Goal: Navigation & Orientation: Understand site structure

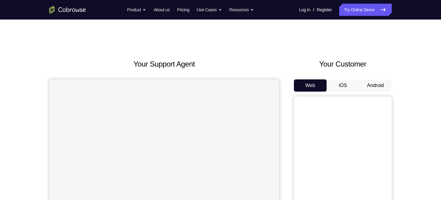
click at [380, 82] on button "Android" at bounding box center [375, 86] width 33 height 12
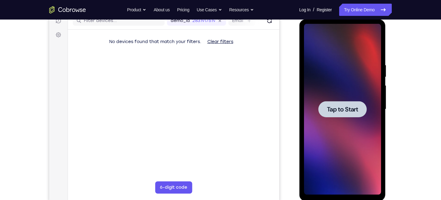
click at [351, 107] on span "Tap to Start" at bounding box center [342, 109] width 31 height 6
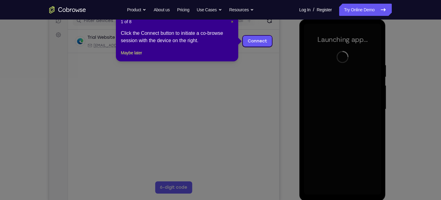
click at [232, 22] on span "×" at bounding box center [232, 21] width 2 height 5
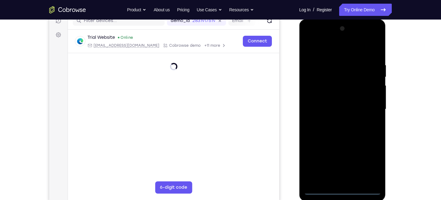
click at [342, 191] on div at bounding box center [342, 109] width 77 height 171
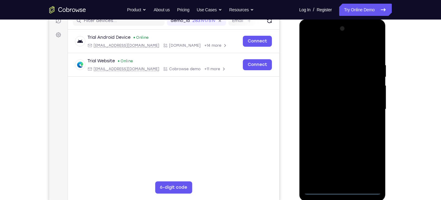
click at [342, 191] on div at bounding box center [342, 109] width 77 height 171
click at [367, 163] on div at bounding box center [342, 109] width 77 height 171
click at [334, 50] on div at bounding box center [342, 109] width 77 height 171
click at [367, 106] on div at bounding box center [342, 109] width 77 height 171
click at [335, 121] on div at bounding box center [342, 109] width 77 height 171
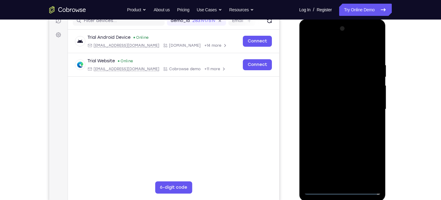
click at [336, 106] on div at bounding box center [342, 109] width 77 height 171
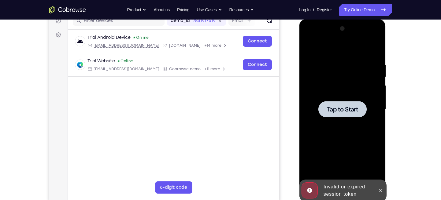
click at [344, 112] on span "Tap to Start" at bounding box center [342, 109] width 31 height 6
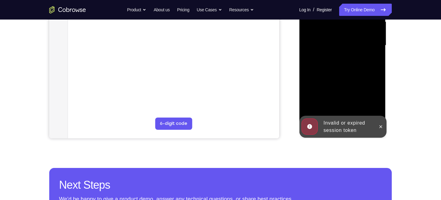
scroll to position [146, 0]
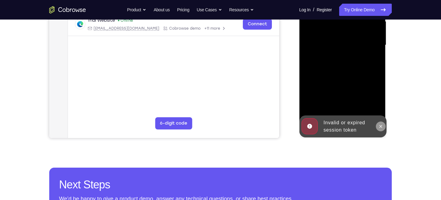
click at [384, 127] on button at bounding box center [381, 127] width 10 height 10
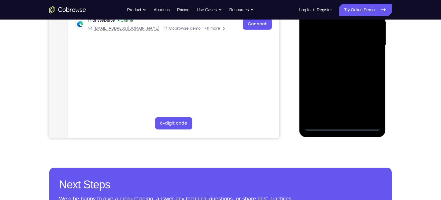
click at [343, 125] on div at bounding box center [342, 45] width 77 height 171
click at [368, 98] on div at bounding box center [342, 45] width 77 height 171
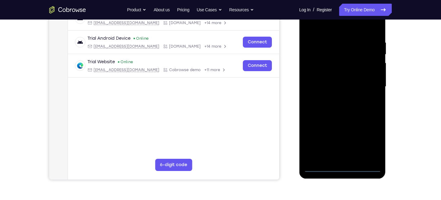
scroll to position [104, 0]
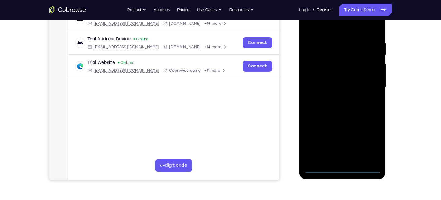
click at [323, 30] on div at bounding box center [342, 87] width 77 height 171
click at [368, 87] on div at bounding box center [342, 87] width 77 height 171
click at [335, 99] on div at bounding box center [342, 87] width 77 height 171
click at [336, 81] on div at bounding box center [342, 87] width 77 height 171
click at [335, 85] on div at bounding box center [342, 87] width 77 height 171
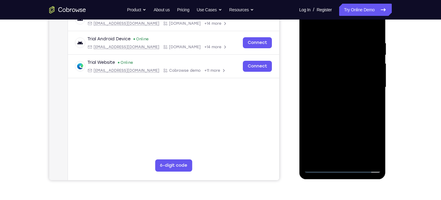
click at [333, 106] on div at bounding box center [342, 87] width 77 height 171
click at [335, 105] on div at bounding box center [342, 87] width 77 height 171
click at [338, 108] on div at bounding box center [342, 87] width 77 height 171
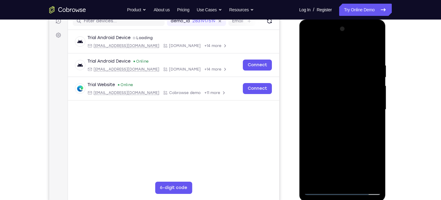
scroll to position [81, 0]
click at [340, 80] on div at bounding box center [342, 109] width 77 height 171
click at [331, 105] on div at bounding box center [342, 109] width 77 height 171
click at [337, 129] on div at bounding box center [342, 109] width 77 height 171
click at [377, 59] on div at bounding box center [342, 109] width 77 height 171
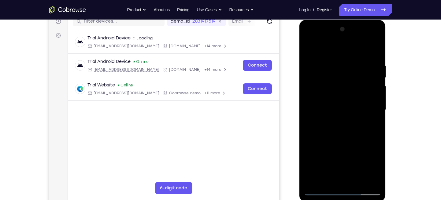
click at [344, 133] on div at bounding box center [342, 109] width 77 height 171
click at [339, 135] on div at bounding box center [342, 109] width 77 height 171
click at [340, 128] on div at bounding box center [342, 109] width 77 height 171
click at [338, 131] on div at bounding box center [342, 109] width 77 height 171
click at [332, 109] on div at bounding box center [342, 109] width 77 height 171
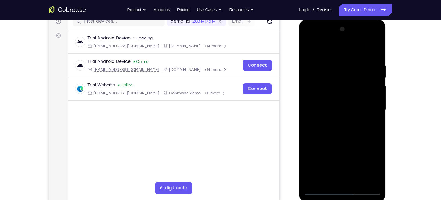
drag, startPoint x: 332, startPoint y: 109, endPoint x: 319, endPoint y: 109, distance: 12.8
drag, startPoint x: 319, startPoint y: 109, endPoint x: 317, endPoint y: 106, distance: 4.4
click at [317, 106] on div at bounding box center [342, 109] width 77 height 171
click at [316, 109] on div at bounding box center [342, 109] width 77 height 171
click at [334, 130] on div at bounding box center [342, 109] width 77 height 171
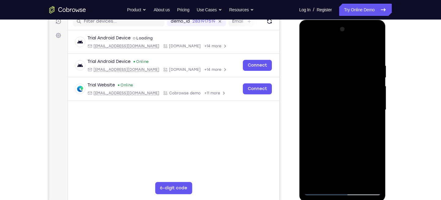
click at [334, 109] on div at bounding box center [342, 109] width 77 height 171
drag, startPoint x: 334, startPoint y: 109, endPoint x: 321, endPoint y: 105, distance: 13.2
click at [321, 105] on div at bounding box center [342, 109] width 77 height 171
click at [321, 109] on div at bounding box center [342, 109] width 77 height 171
click at [339, 130] on div at bounding box center [342, 109] width 77 height 171
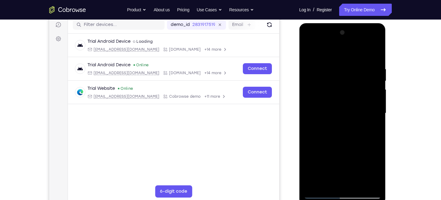
scroll to position [77, 0]
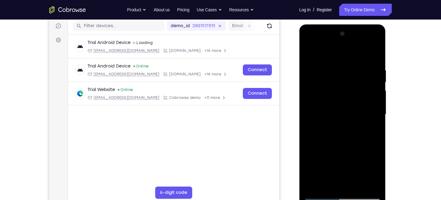
click at [307, 53] on div at bounding box center [342, 114] width 77 height 171
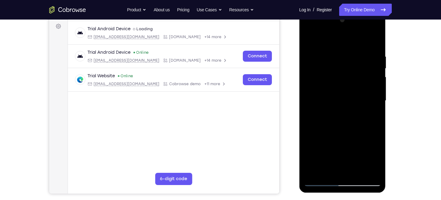
scroll to position [91, 0]
click at [338, 128] on div at bounding box center [342, 100] width 77 height 171
click at [352, 110] on div at bounding box center [342, 100] width 77 height 171
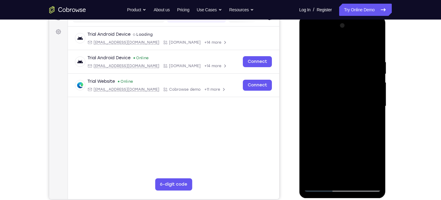
scroll to position [83, 0]
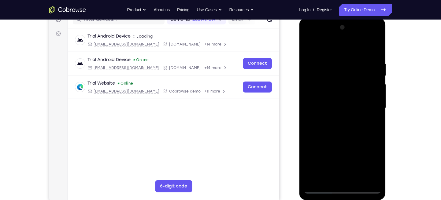
click at [352, 151] on div at bounding box center [342, 108] width 77 height 171
click at [328, 58] on div at bounding box center [342, 108] width 77 height 171
click at [373, 48] on div at bounding box center [342, 108] width 77 height 171
click at [376, 48] on div at bounding box center [342, 108] width 77 height 171
click at [308, 46] on div at bounding box center [342, 108] width 77 height 171
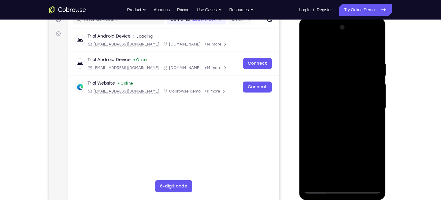
click at [360, 178] on div at bounding box center [342, 108] width 77 height 171
click at [347, 142] on div at bounding box center [342, 108] width 77 height 171
click at [308, 43] on div at bounding box center [342, 108] width 77 height 171
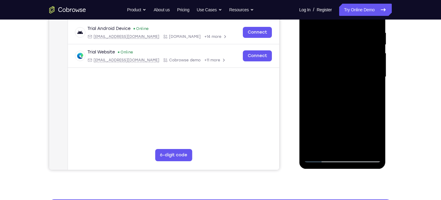
scroll to position [114, 0]
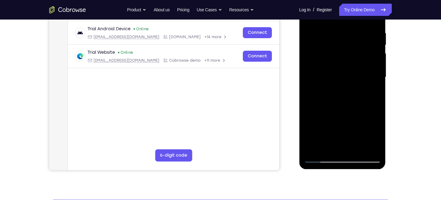
click at [314, 128] on div at bounding box center [342, 77] width 77 height 171
click at [318, 160] on div at bounding box center [342, 77] width 77 height 171
click at [319, 158] on div at bounding box center [342, 77] width 77 height 171
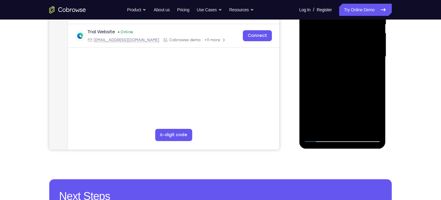
scroll to position [135, 0]
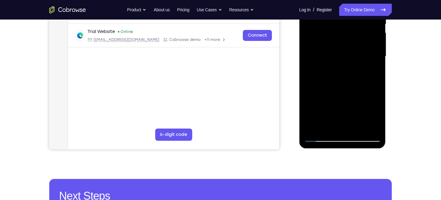
click at [374, 129] on div at bounding box center [342, 56] width 77 height 171
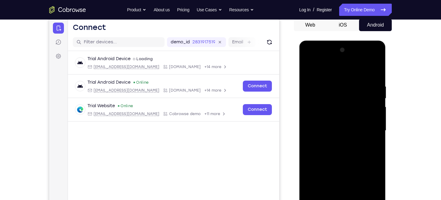
scroll to position [60, 0]
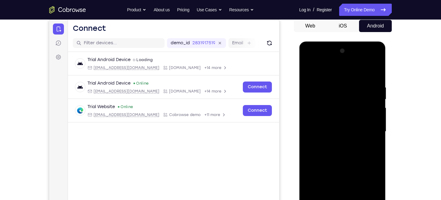
click at [310, 67] on div at bounding box center [342, 131] width 77 height 171
click at [310, 70] on div at bounding box center [342, 131] width 77 height 171
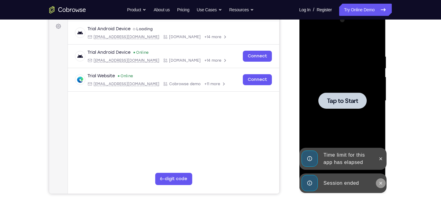
click at [383, 182] on button at bounding box center [381, 184] width 10 height 10
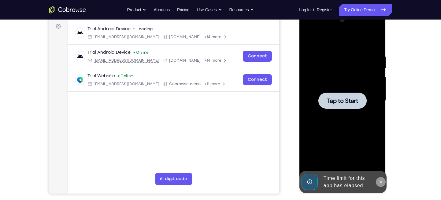
click at [380, 158] on div at bounding box center [342, 100] width 77 height 171
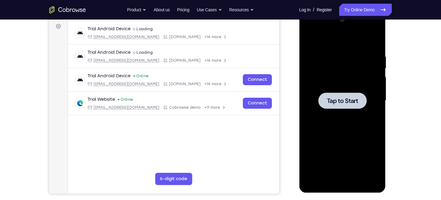
click at [338, 101] on span "Tap to Start" at bounding box center [342, 101] width 31 height 6
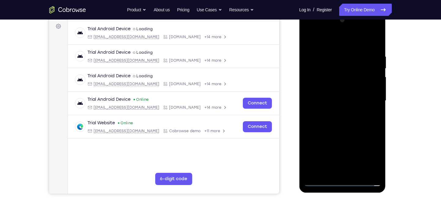
click at [339, 181] on div at bounding box center [342, 100] width 77 height 171
click at [371, 158] on div at bounding box center [342, 100] width 77 height 171
click at [328, 44] on div at bounding box center [342, 100] width 77 height 171
click at [363, 102] on div at bounding box center [342, 100] width 77 height 171
click at [334, 110] on div at bounding box center [342, 100] width 77 height 171
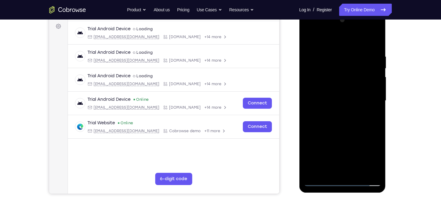
click at [333, 93] on div at bounding box center [342, 100] width 77 height 171
click at [330, 99] on div at bounding box center [342, 100] width 77 height 171
click at [346, 126] on div at bounding box center [342, 100] width 77 height 171
click at [331, 54] on div at bounding box center [342, 100] width 77 height 171
click at [367, 38] on div at bounding box center [342, 100] width 77 height 171
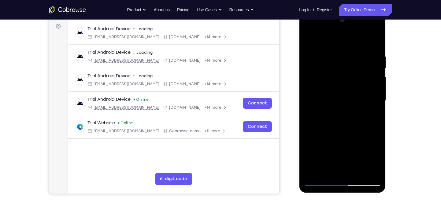
click at [373, 42] on div at bounding box center [342, 100] width 77 height 171
click at [375, 41] on div at bounding box center [342, 100] width 77 height 171
click at [309, 39] on div at bounding box center [342, 100] width 77 height 171
click at [309, 41] on div at bounding box center [342, 100] width 77 height 171
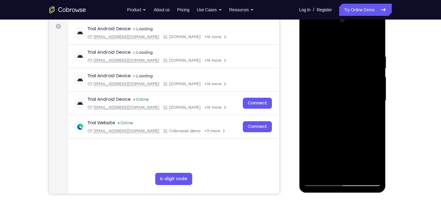
click at [309, 41] on div at bounding box center [342, 100] width 77 height 171
click at [308, 37] on div at bounding box center [342, 100] width 77 height 171
click at [310, 39] on div at bounding box center [342, 100] width 77 height 171
click at [358, 169] on div at bounding box center [342, 100] width 77 height 171
click at [356, 175] on div at bounding box center [342, 100] width 77 height 171
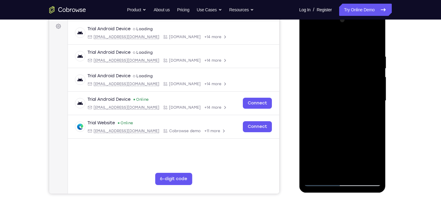
click at [357, 173] on div at bounding box center [342, 100] width 77 height 171
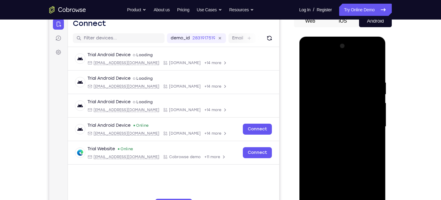
scroll to position [63, 0]
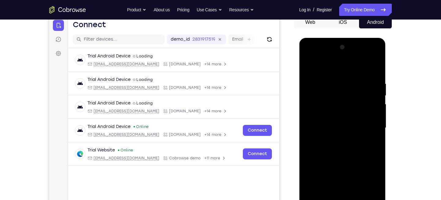
click at [312, 132] on div at bounding box center [342, 128] width 77 height 171
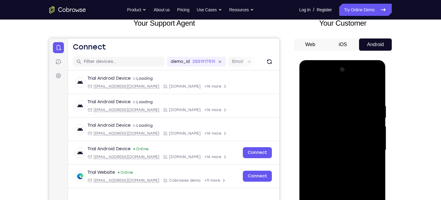
scroll to position [36, 0]
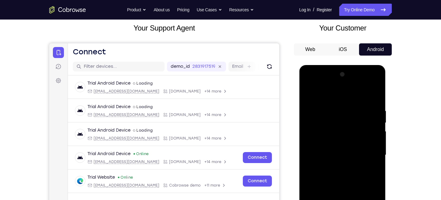
click at [368, 84] on div at bounding box center [342, 155] width 77 height 171
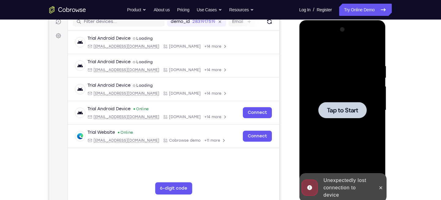
scroll to position [80, 0]
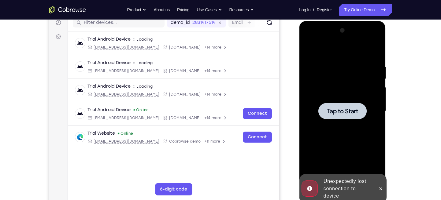
click at [344, 108] on span "Tap to Start" at bounding box center [342, 111] width 31 height 6
click at [379, 187] on icon at bounding box center [380, 189] width 5 height 5
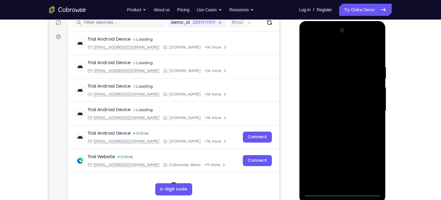
click at [342, 194] on div at bounding box center [342, 111] width 77 height 171
click at [369, 165] on div at bounding box center [342, 111] width 77 height 171
click at [334, 52] on div at bounding box center [342, 111] width 77 height 171
click at [371, 111] on div at bounding box center [342, 111] width 77 height 171
click at [337, 123] on div at bounding box center [342, 111] width 77 height 171
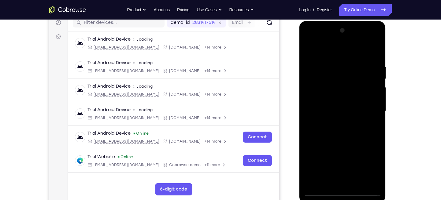
click at [335, 105] on div at bounding box center [342, 111] width 77 height 171
click at [334, 84] on div at bounding box center [342, 111] width 77 height 171
click at [330, 113] on div at bounding box center [342, 111] width 77 height 171
click at [333, 132] on div at bounding box center [342, 111] width 77 height 171
click at [335, 126] on div at bounding box center [342, 111] width 77 height 171
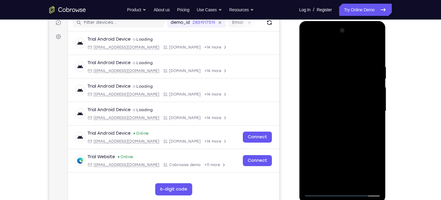
click at [353, 132] on div at bounding box center [342, 111] width 77 height 171
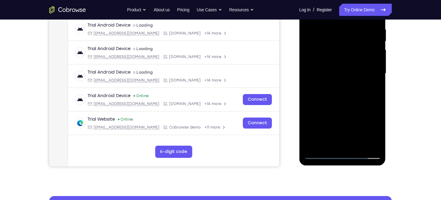
scroll to position [118, 0]
click at [378, 100] on div at bounding box center [342, 73] width 77 height 171
click at [332, 27] on div at bounding box center [342, 73] width 77 height 171
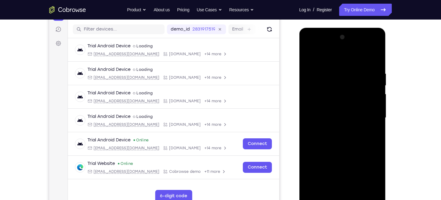
scroll to position [71, 0]
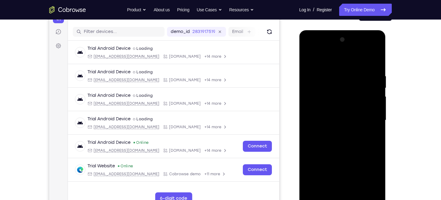
click at [373, 62] on div at bounding box center [342, 120] width 77 height 171
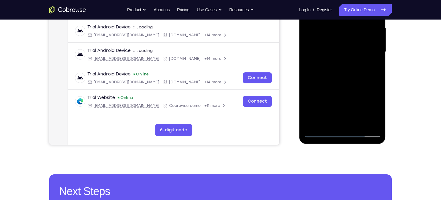
scroll to position [144, 0]
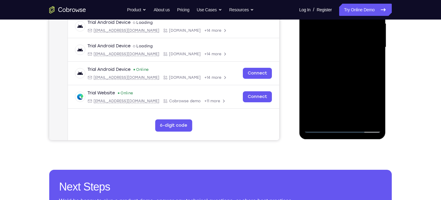
click at [356, 117] on div at bounding box center [342, 47] width 77 height 171
click at [343, 82] on div at bounding box center [342, 47] width 77 height 171
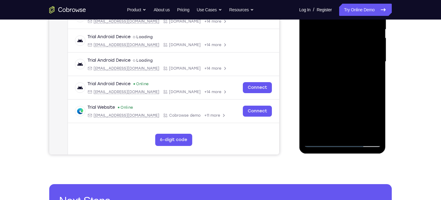
scroll to position [129, 0]
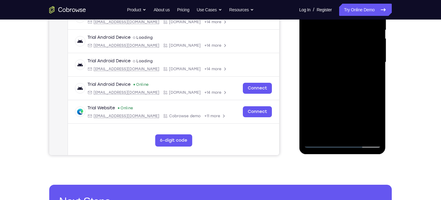
click at [342, 45] on div at bounding box center [342, 62] width 77 height 171
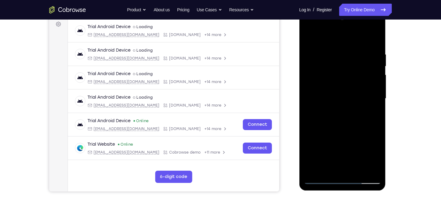
scroll to position [91, 0]
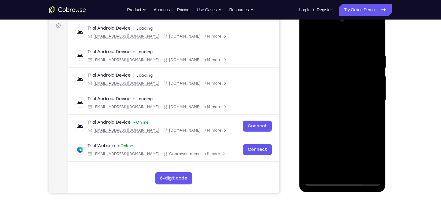
click at [330, 41] on div at bounding box center [342, 100] width 77 height 171
click at [306, 39] on div at bounding box center [342, 100] width 77 height 171
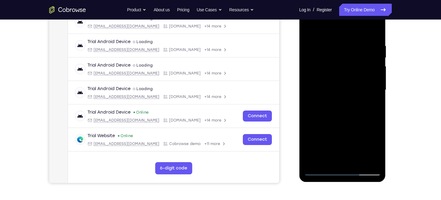
scroll to position [103, 0]
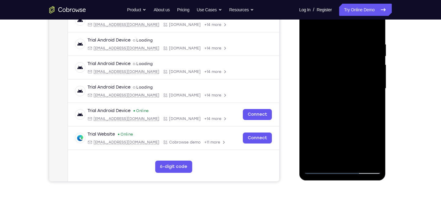
click at [330, 87] on div at bounding box center [342, 88] width 77 height 171
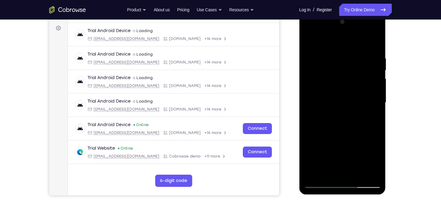
scroll to position [88, 0]
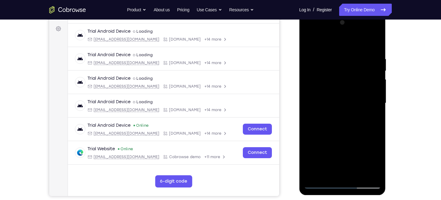
click at [310, 42] on div at bounding box center [342, 103] width 77 height 171
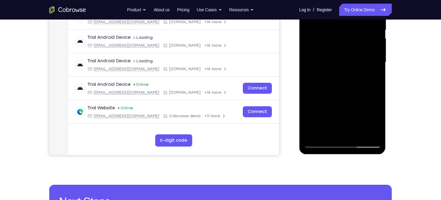
scroll to position [129, 0]
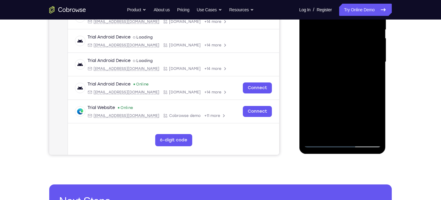
click at [336, 87] on div at bounding box center [342, 61] width 77 height 171
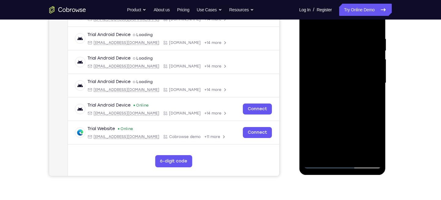
scroll to position [108, 0]
click at [310, 24] on div at bounding box center [342, 83] width 77 height 171
click at [331, 65] on div at bounding box center [342, 83] width 77 height 171
click at [358, 114] on div at bounding box center [342, 83] width 77 height 171
click at [335, 109] on div at bounding box center [342, 83] width 77 height 171
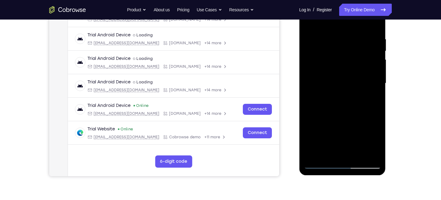
click at [309, 24] on div at bounding box center [342, 83] width 77 height 171
click at [326, 63] on div at bounding box center [342, 83] width 77 height 171
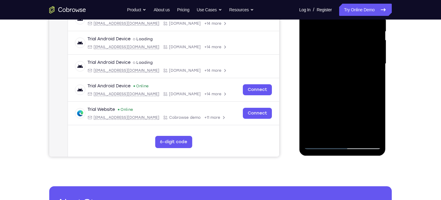
scroll to position [128, 0]
click at [327, 132] on div at bounding box center [342, 63] width 77 height 171
drag, startPoint x: 332, startPoint y: 79, endPoint x: 344, endPoint y: 79, distance: 11.9
click at [344, 79] on div at bounding box center [342, 63] width 77 height 171
click at [377, 121] on div at bounding box center [342, 63] width 77 height 171
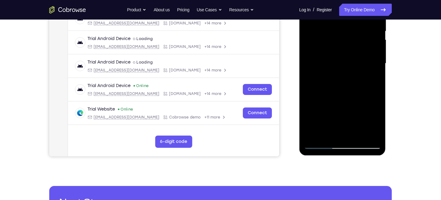
click at [377, 121] on div at bounding box center [342, 63] width 77 height 171
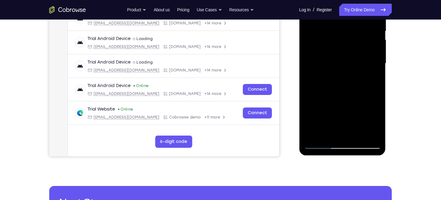
click at [377, 121] on div at bounding box center [342, 63] width 77 height 171
click at [370, 80] on div at bounding box center [342, 63] width 77 height 171
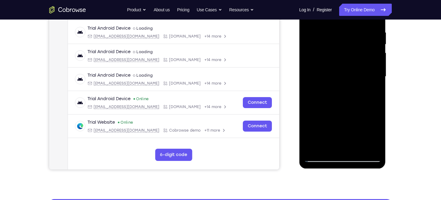
scroll to position [114, 0]
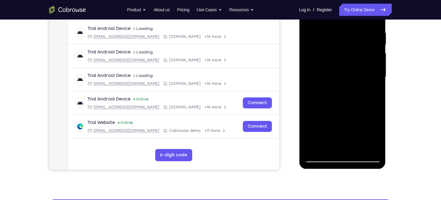
click at [322, 91] on div at bounding box center [342, 76] width 77 height 171
click at [328, 60] on div at bounding box center [342, 76] width 77 height 171
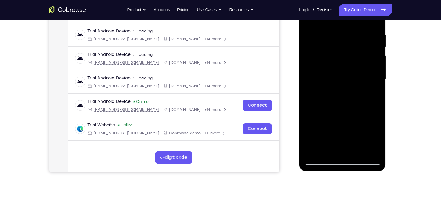
scroll to position [104, 0]
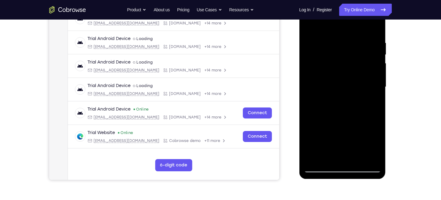
click at [309, 24] on div at bounding box center [342, 87] width 77 height 171
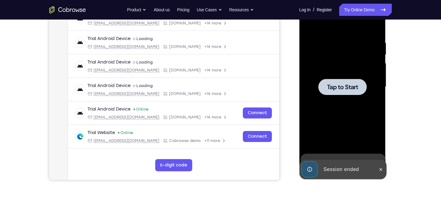
click at [345, 88] on span "Tap to Start" at bounding box center [342, 87] width 31 height 6
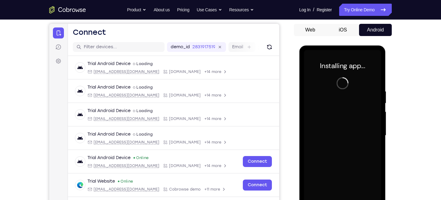
scroll to position [55, 0]
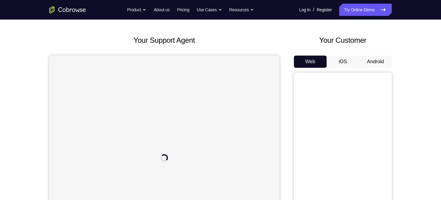
scroll to position [24, 0]
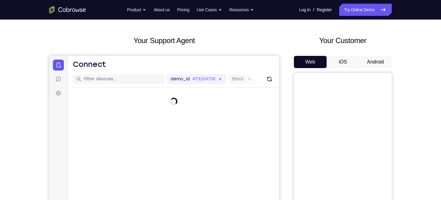
click at [368, 63] on button "Android" at bounding box center [375, 62] width 33 height 12
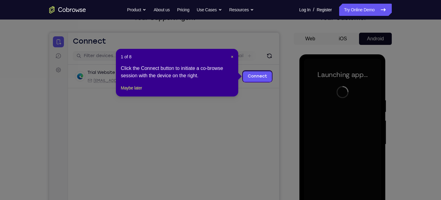
scroll to position [46, 0]
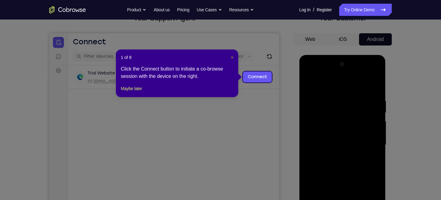
click at [231, 60] on span "×" at bounding box center [232, 57] width 2 height 5
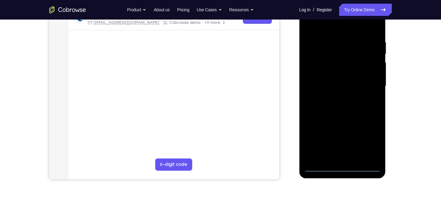
scroll to position [109, 0]
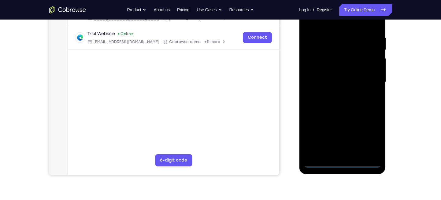
click at [340, 160] on div at bounding box center [342, 82] width 77 height 171
click at [340, 162] on div at bounding box center [342, 82] width 77 height 171
click at [373, 135] on div at bounding box center [342, 82] width 77 height 171
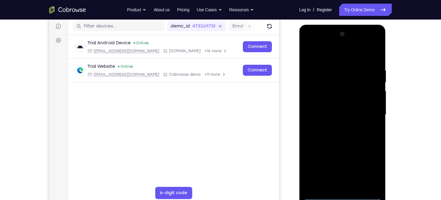
scroll to position [75, 0]
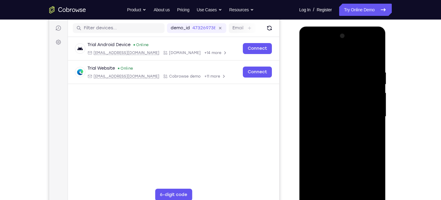
click at [334, 57] on div at bounding box center [342, 116] width 77 height 171
click at [364, 113] on div at bounding box center [342, 116] width 77 height 171
click at [336, 126] on div at bounding box center [342, 116] width 77 height 171
click at [331, 105] on div at bounding box center [342, 116] width 77 height 171
click at [308, 117] on div at bounding box center [342, 116] width 77 height 171
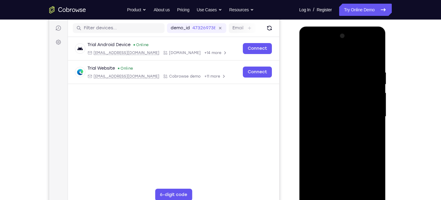
click at [330, 128] on div at bounding box center [342, 116] width 77 height 171
click at [342, 102] on div at bounding box center [342, 116] width 77 height 171
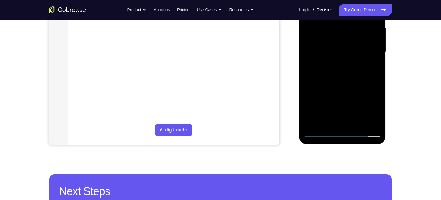
scroll to position [140, 0]
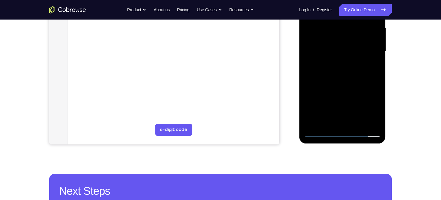
click at [356, 120] on div at bounding box center [342, 51] width 77 height 171
click at [341, 86] on div at bounding box center [342, 51] width 77 height 171
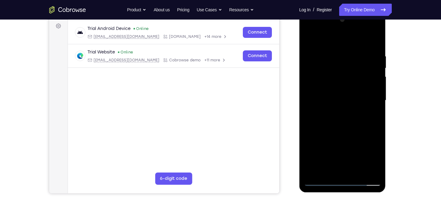
scroll to position [91, 0]
click at [339, 85] on div at bounding box center [342, 100] width 77 height 171
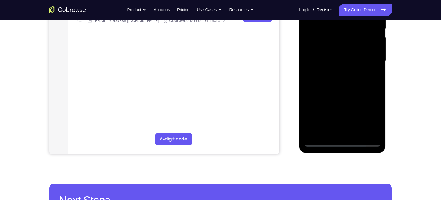
scroll to position [133, 0]
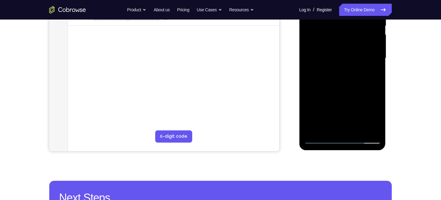
click at [372, 73] on div at bounding box center [342, 58] width 77 height 171
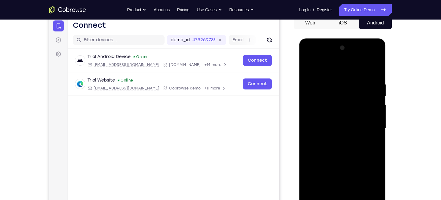
scroll to position [62, 0]
click at [312, 68] on div at bounding box center [342, 128] width 77 height 171
click at [328, 124] on div at bounding box center [342, 128] width 77 height 171
click at [328, 69] on div at bounding box center [342, 128] width 77 height 171
click at [376, 68] on div at bounding box center [342, 128] width 77 height 171
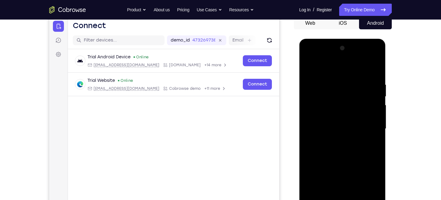
click at [314, 103] on div at bounding box center [342, 128] width 77 height 171
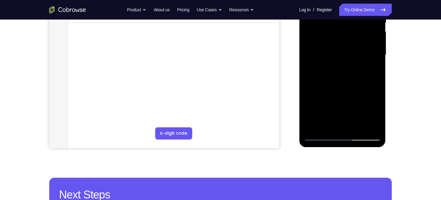
scroll to position [147, 0]
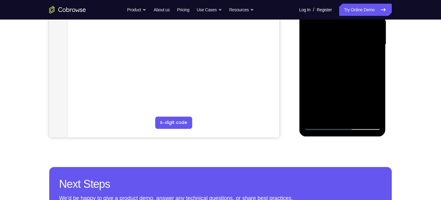
click at [331, 114] on div at bounding box center [342, 44] width 77 height 171
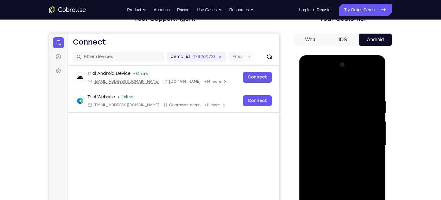
scroll to position [45, 0]
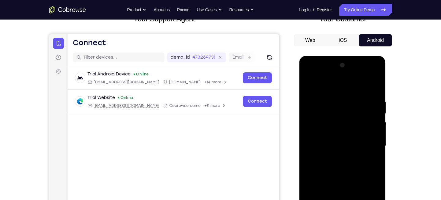
click at [336, 83] on div at bounding box center [342, 146] width 77 height 171
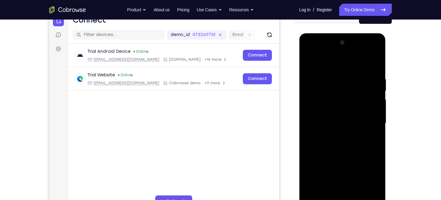
scroll to position [71, 0]
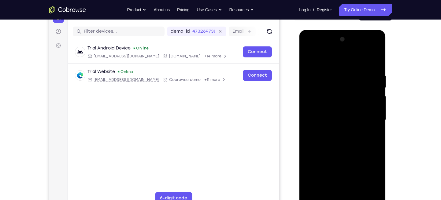
click at [324, 70] on div at bounding box center [342, 120] width 77 height 171
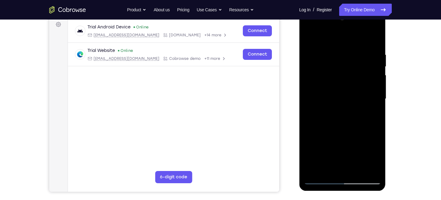
scroll to position [96, 0]
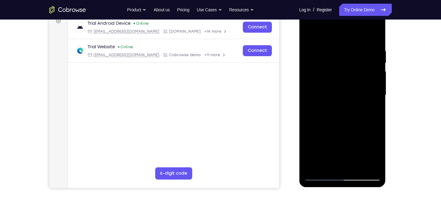
click at [315, 72] on div at bounding box center [342, 95] width 77 height 171
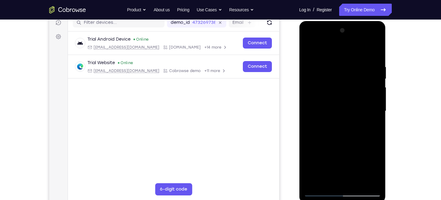
scroll to position [80, 0]
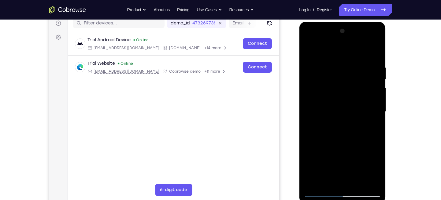
click at [309, 54] on div at bounding box center [342, 111] width 77 height 171
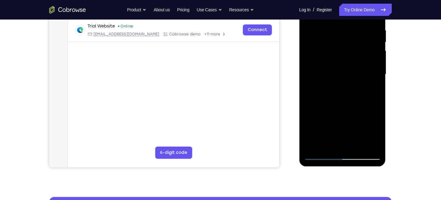
scroll to position [117, 0]
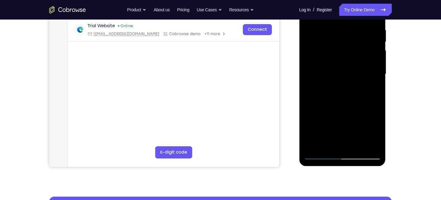
click at [312, 52] on div at bounding box center [342, 74] width 77 height 171
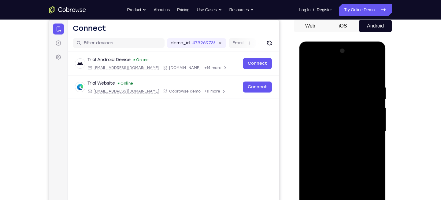
scroll to position [59, 0]
click at [377, 54] on div at bounding box center [342, 131] width 77 height 171
click at [307, 69] on div at bounding box center [342, 131] width 77 height 171
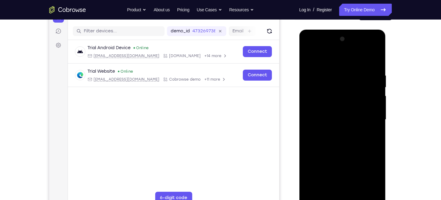
scroll to position [72, 0]
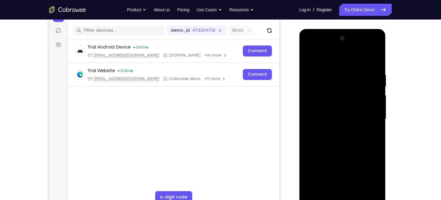
click at [332, 71] on div at bounding box center [342, 119] width 77 height 171
click at [309, 57] on div at bounding box center [342, 119] width 77 height 171
click at [372, 55] on div at bounding box center [342, 119] width 77 height 171
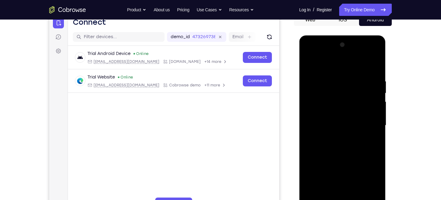
scroll to position [65, 0]
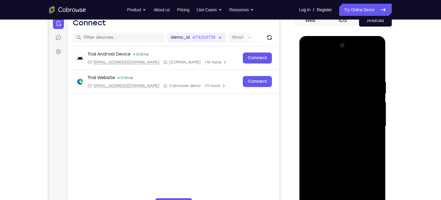
click at [314, 64] on div at bounding box center [342, 126] width 77 height 171
click at [372, 80] on div at bounding box center [342, 126] width 77 height 171
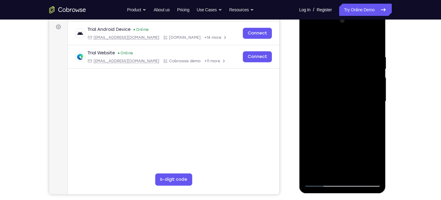
scroll to position [95, 0]
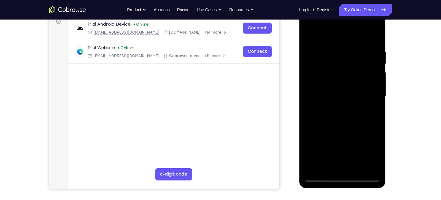
click at [335, 116] on div at bounding box center [342, 96] width 77 height 171
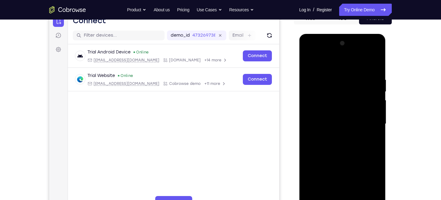
scroll to position [67, 0]
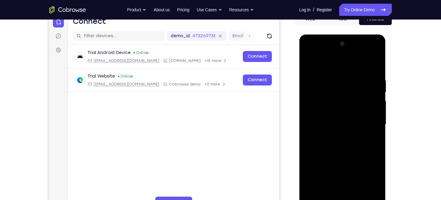
click at [309, 61] on div at bounding box center [342, 124] width 77 height 171
click at [374, 61] on div at bounding box center [342, 124] width 77 height 171
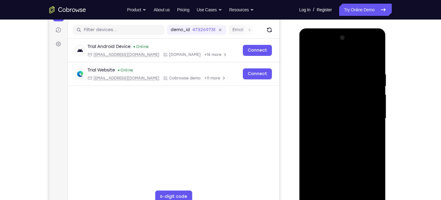
scroll to position [74, 0]
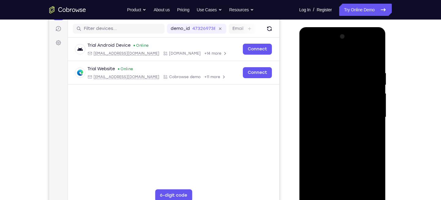
click at [345, 95] on div at bounding box center [342, 117] width 77 height 171
click at [308, 57] on div at bounding box center [342, 117] width 77 height 171
click at [313, 71] on div at bounding box center [342, 117] width 77 height 171
click at [309, 56] on div at bounding box center [342, 117] width 77 height 171
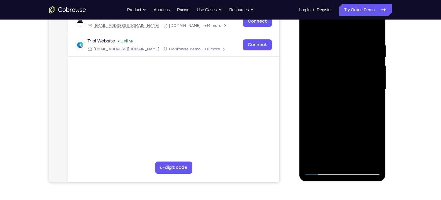
scroll to position [136, 0]
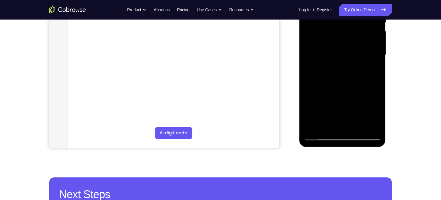
click at [313, 126] on div at bounding box center [342, 54] width 77 height 171
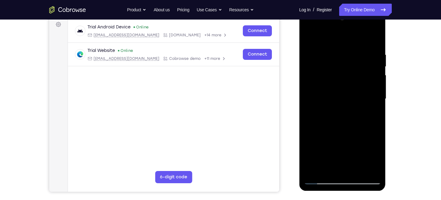
scroll to position [84, 0]
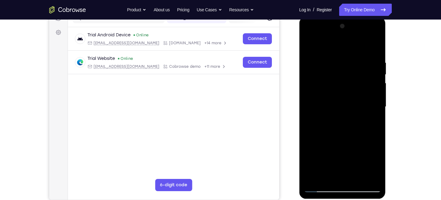
click at [336, 58] on div at bounding box center [342, 106] width 77 height 171
click at [375, 51] on div at bounding box center [342, 106] width 77 height 171
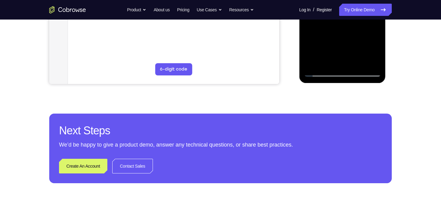
scroll to position [202, 0]
